Goal: Task Accomplishment & Management: Manage account settings

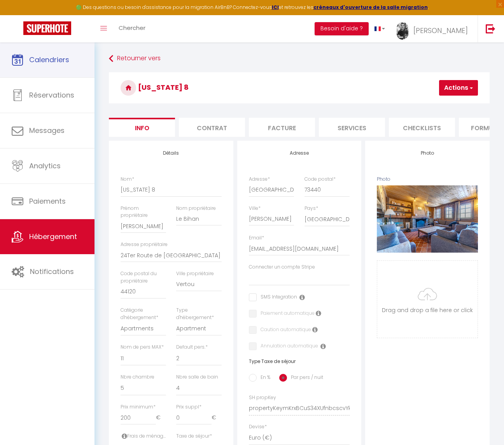
select select "11"
select select "2"
select select "5"
select select "4"
select select "16:00"
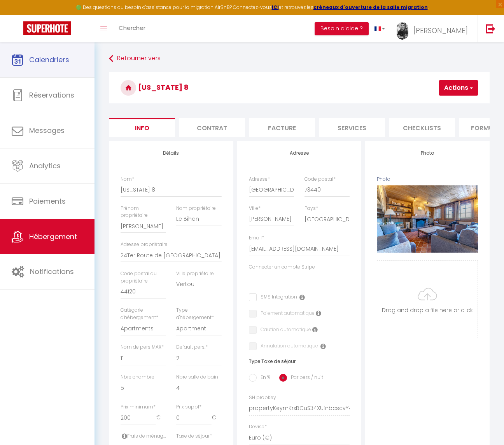
select select "10:00"
select select "30"
select select "120"
select select
select select "28"
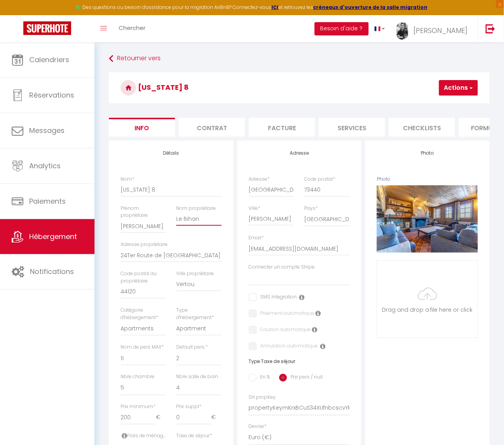
click at [191, 223] on input "Le Bihan" at bounding box center [198, 219] width 45 height 14
select select
checkbox input "false"
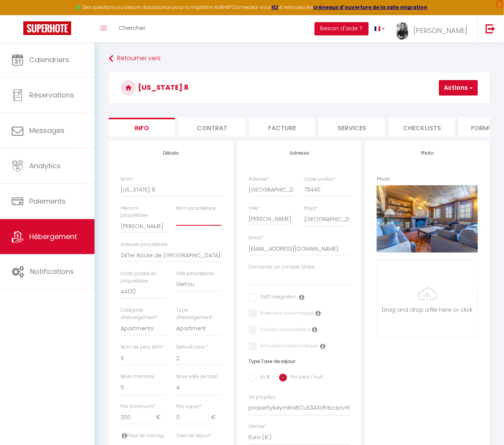
checkbox input "false"
click at [465, 89] on button "Actions" at bounding box center [458, 88] width 39 height 16
click at [411, 101] on input "Enregistrer" at bounding box center [416, 105] width 29 height 8
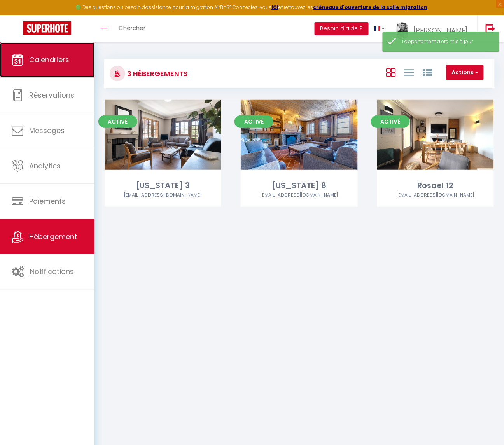
click at [51, 74] on link "Calendriers" at bounding box center [47, 59] width 94 height 35
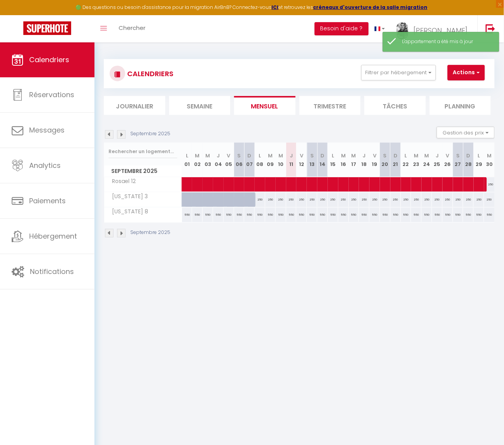
click at [324, 99] on li "Trimestre" at bounding box center [329, 105] width 61 height 19
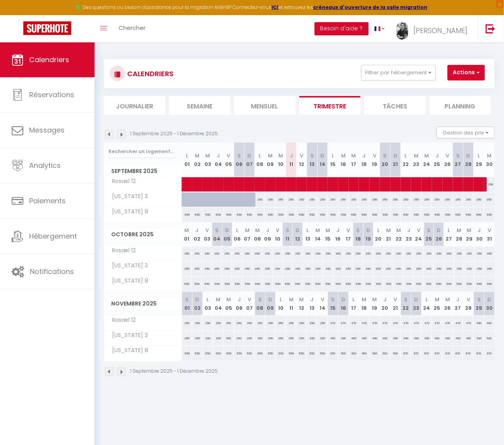
click at [122, 135] on img at bounding box center [121, 134] width 9 height 9
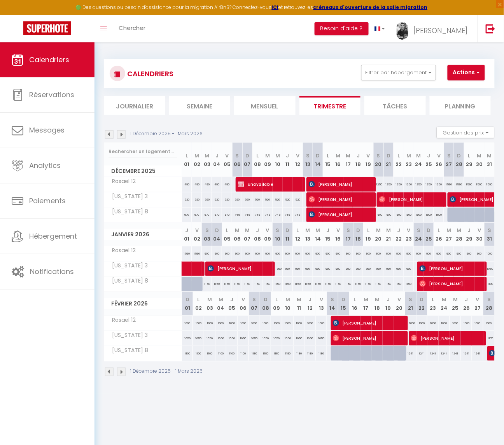
click at [121, 135] on img at bounding box center [121, 134] width 9 height 9
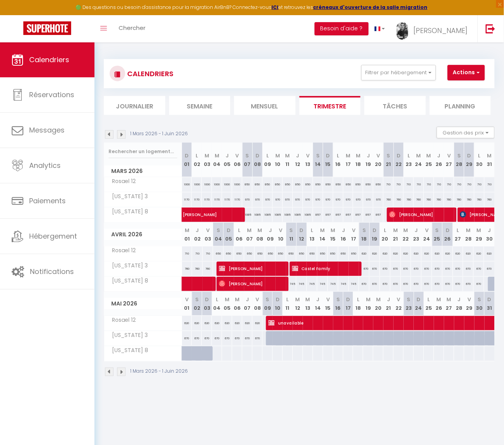
click at [106, 133] on img at bounding box center [109, 134] width 9 height 9
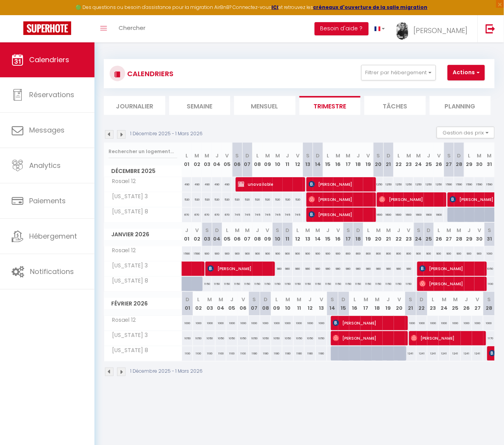
click at [119, 135] on img at bounding box center [121, 134] width 9 height 9
